Goal: Information Seeking & Learning: Find specific fact

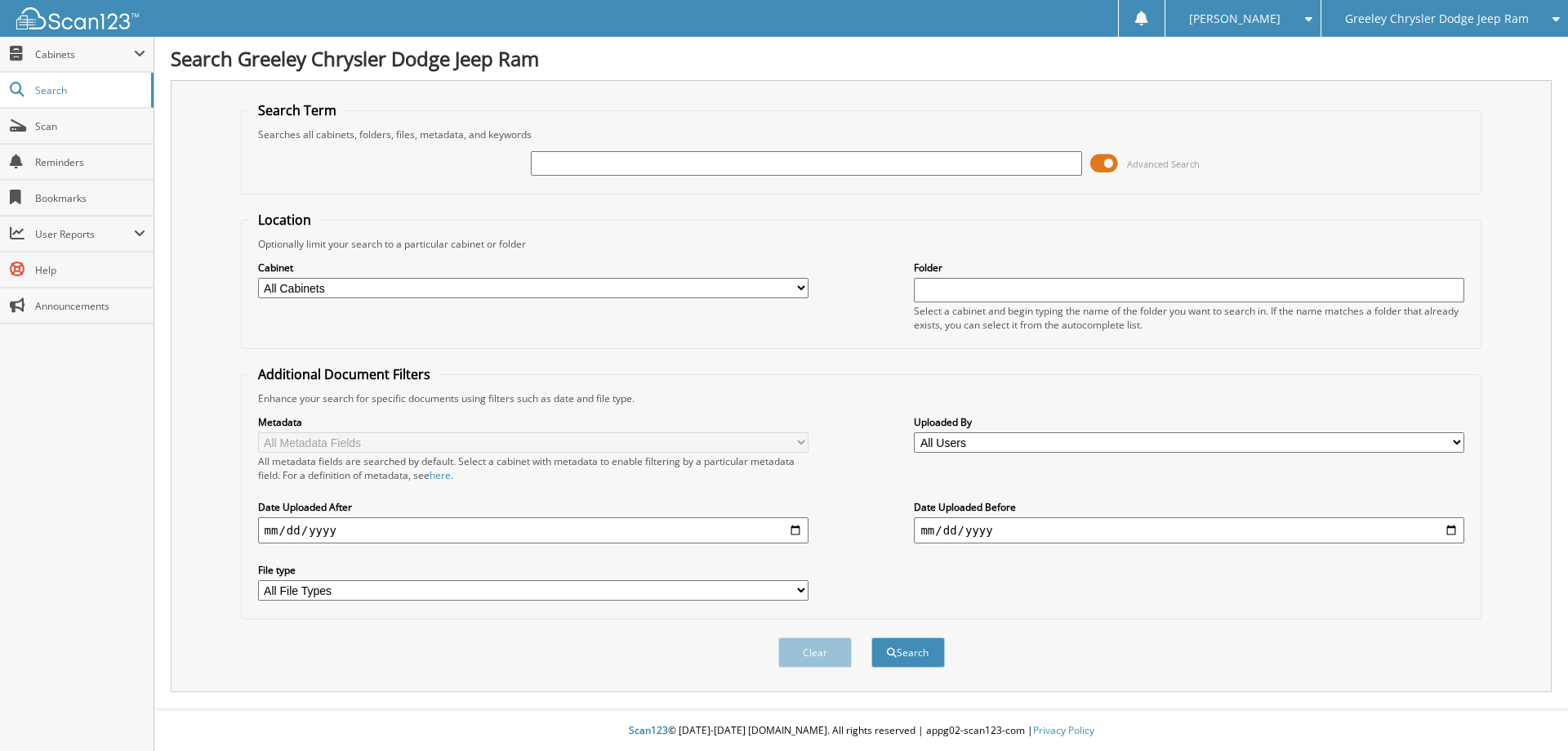
click at [587, 162] on input "text" at bounding box center [806, 163] width 550 height 24
type input "SN648076A"
click at [871, 637] on button "Search" at bounding box center [908, 652] width 73 height 30
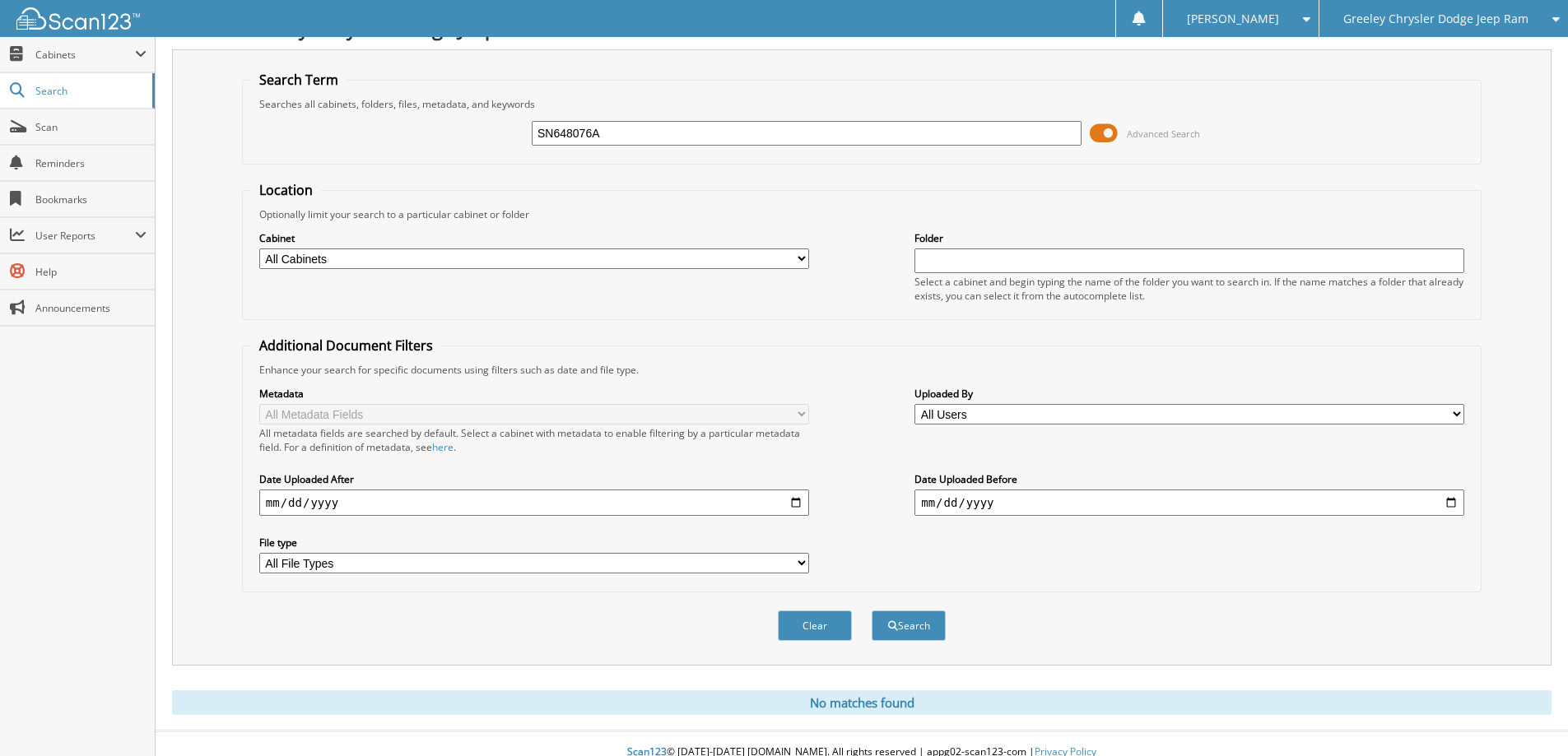
scroll to position [48, 0]
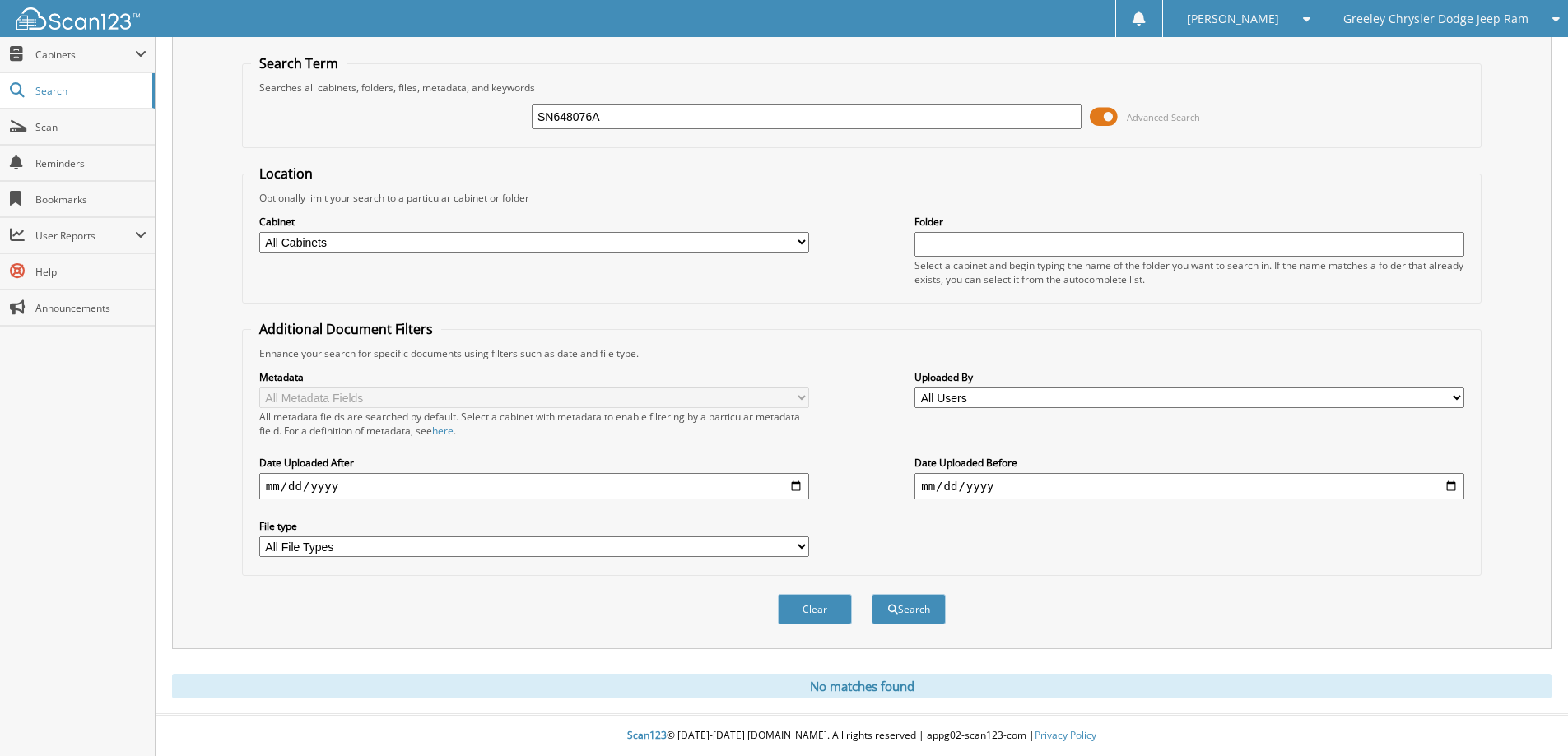
click at [603, 117] on input "SN648076A" at bounding box center [806, 117] width 550 height 25
type input "S"
type input "sn648076a"
click at [871, 594] on button "Search" at bounding box center [908, 609] width 74 height 30
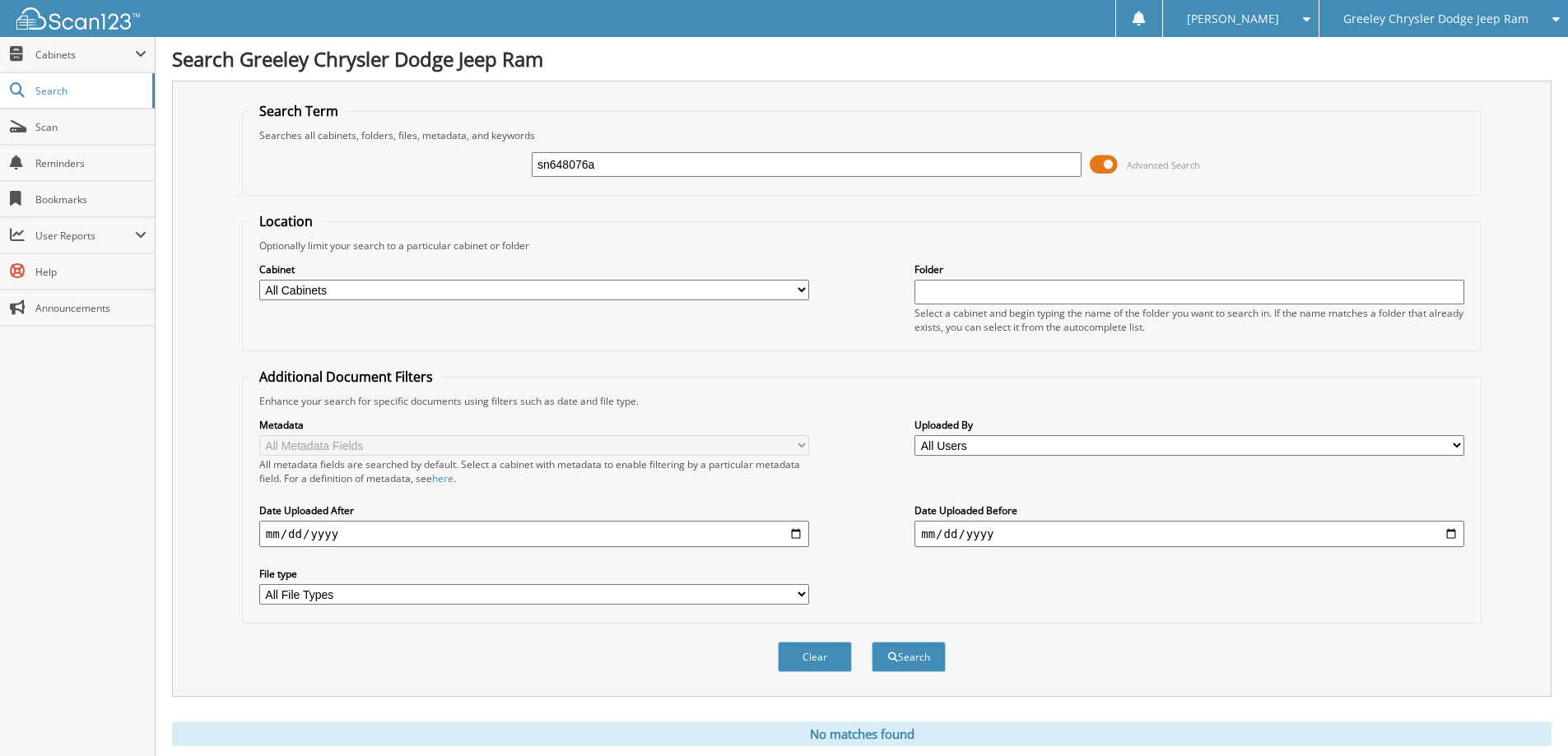
click at [609, 159] on input "sn648076a" at bounding box center [806, 164] width 550 height 25
type input "s"
type input "SN648076A"
click at [871, 641] on button "Search" at bounding box center [908, 656] width 74 height 30
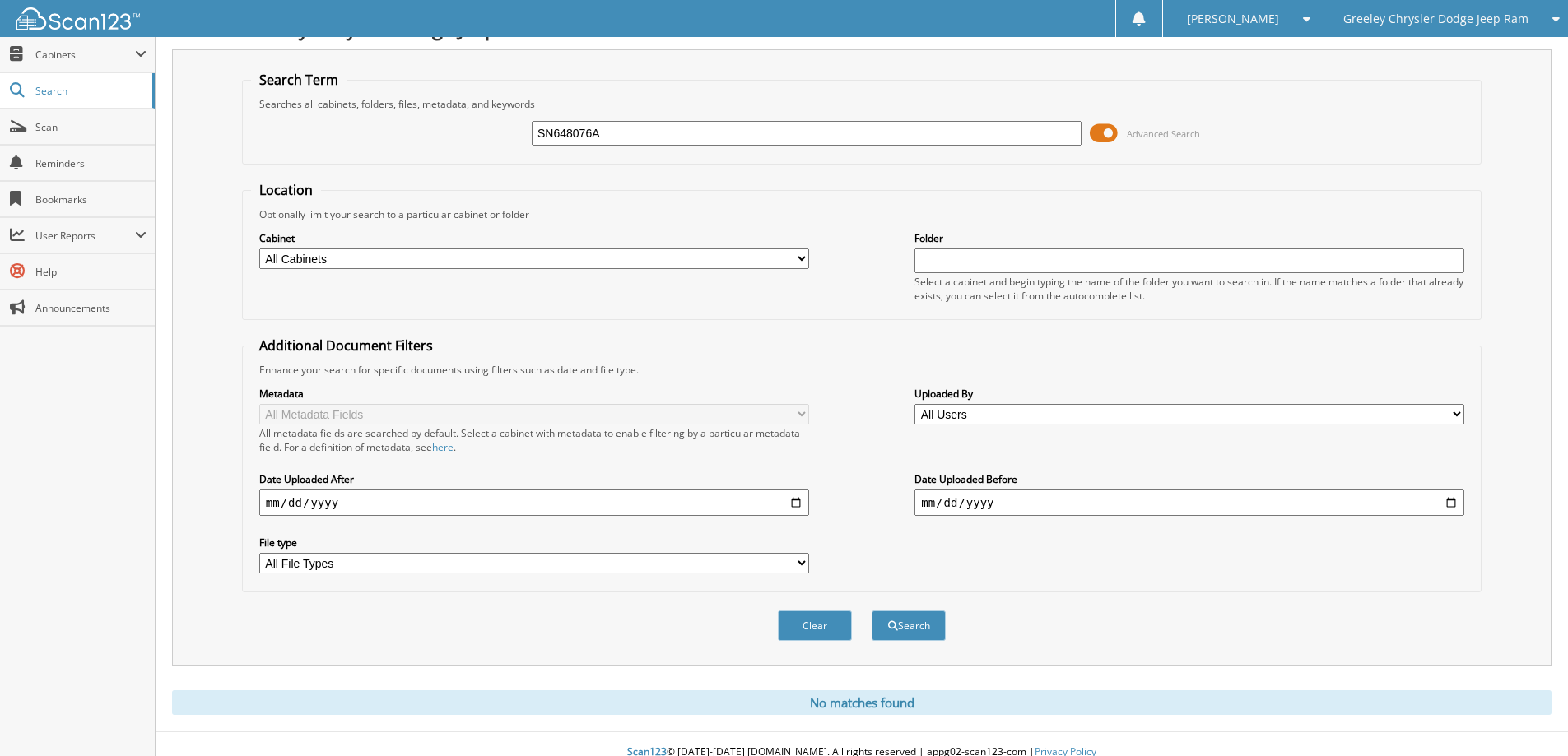
scroll to position [48, 0]
